Goal: Register for event/course

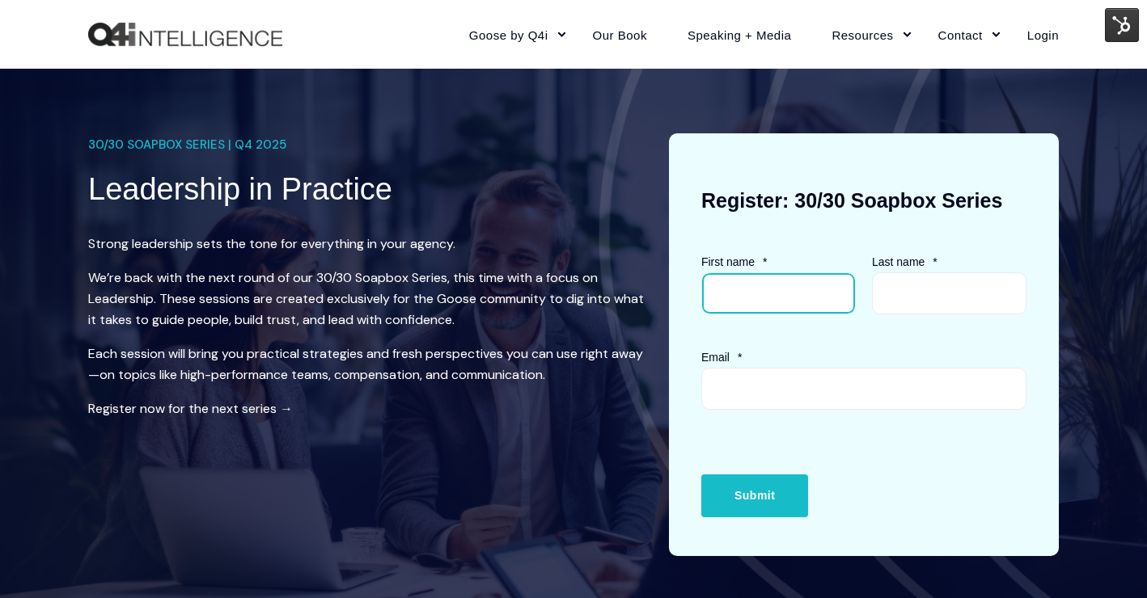
click at [764, 314] on input "First name *" at bounding box center [778, 294] width 154 height 42
type input "[PERSON_NAME]"
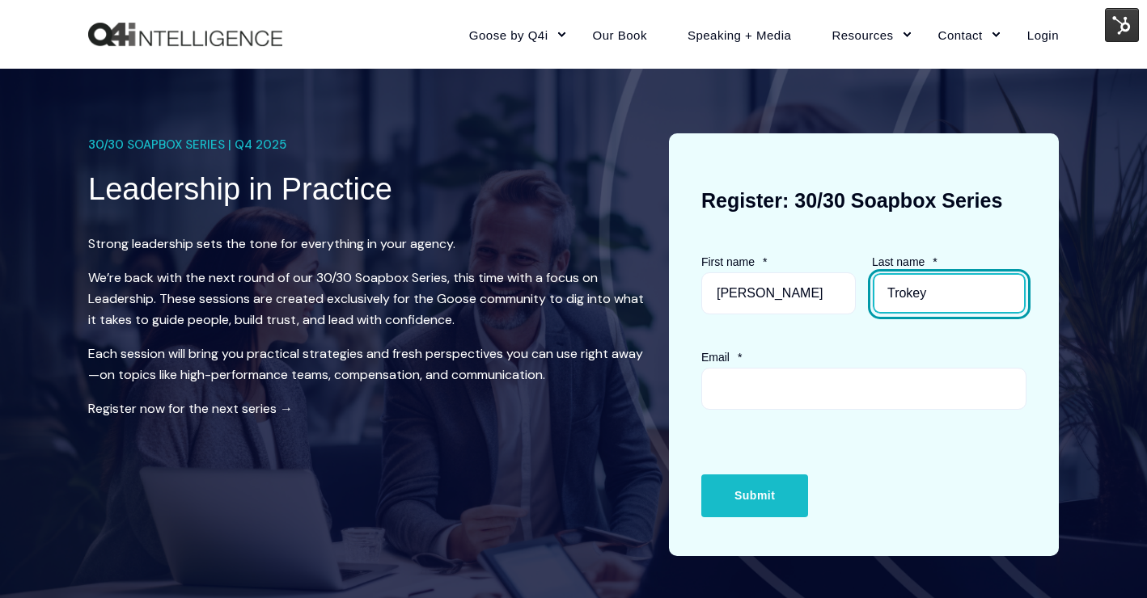
type input "Trokey"
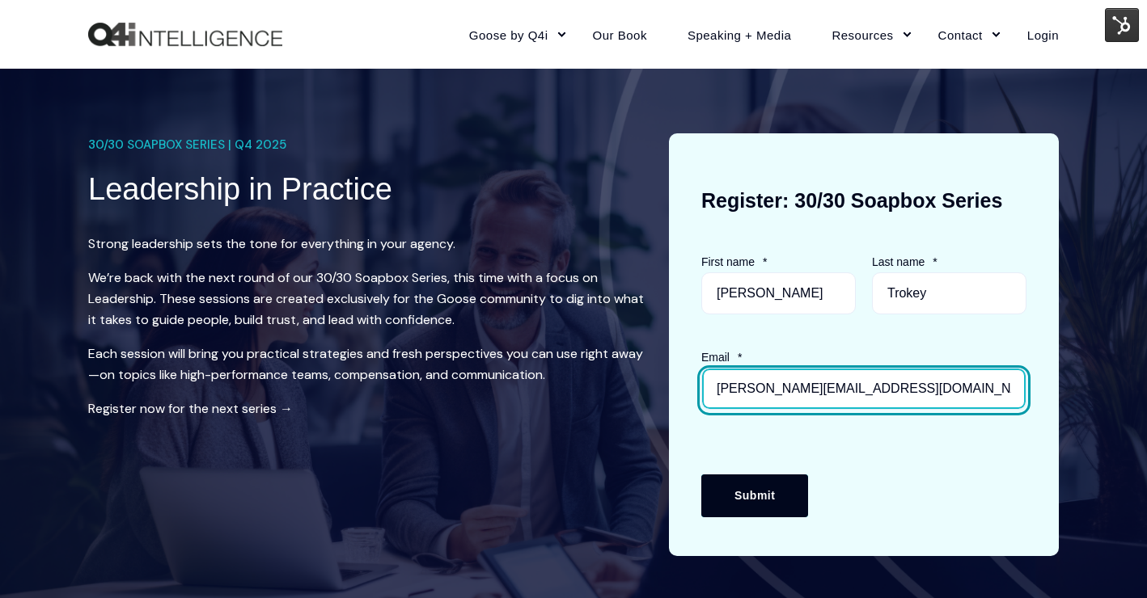
type input "[PERSON_NAME][EMAIL_ADDRESS][DOMAIN_NAME]"
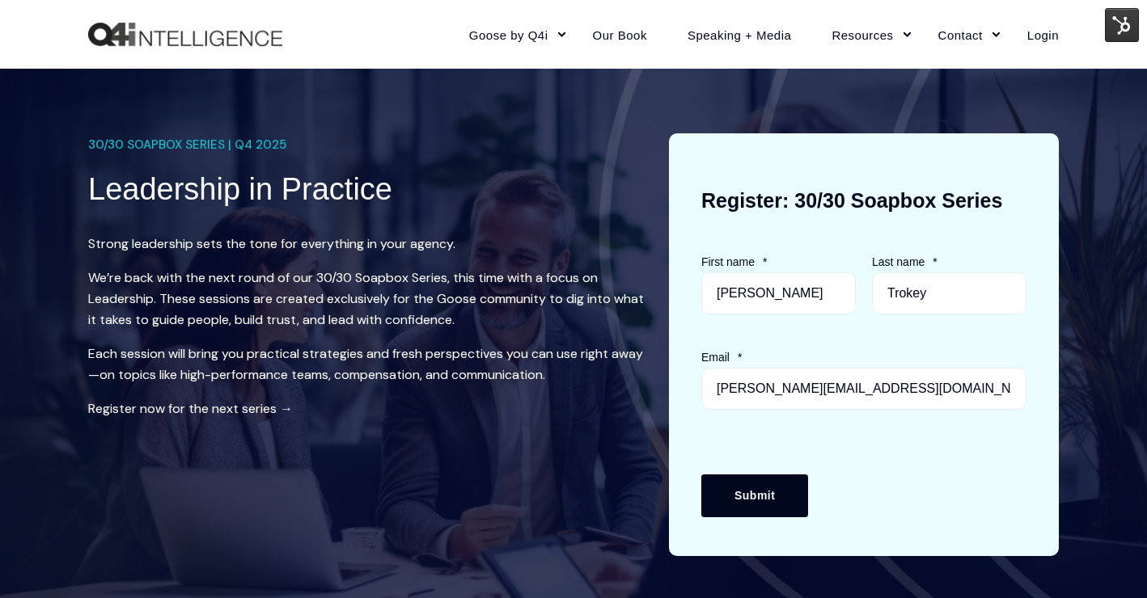
click at [746, 509] on input "Submit" at bounding box center [754, 496] width 107 height 42
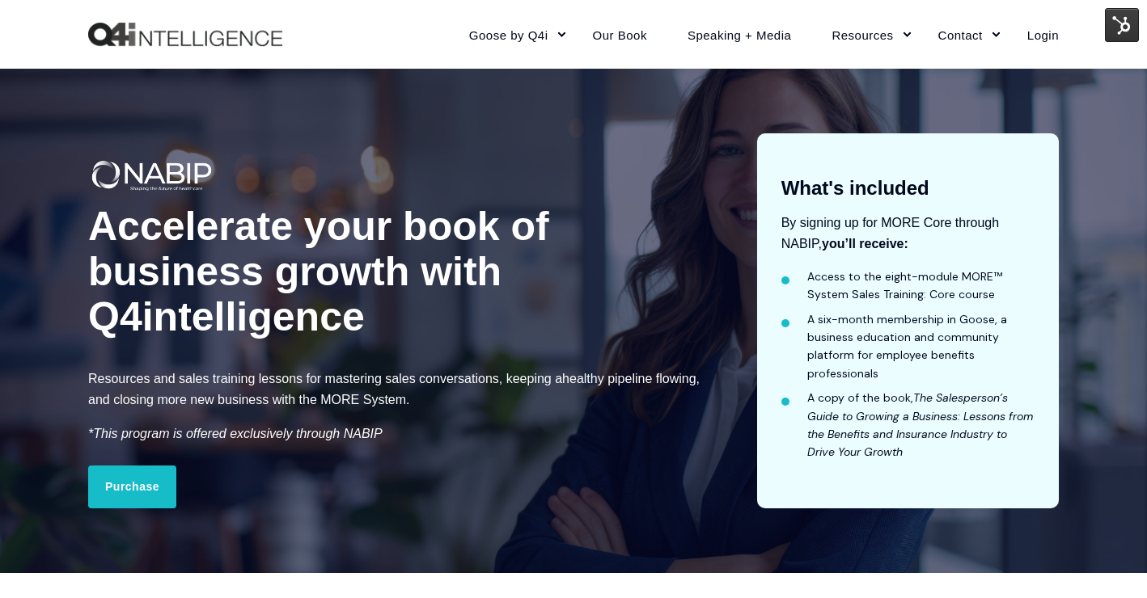
scroll to position [2424, 0]
